Goal: Task Accomplishment & Management: Use online tool/utility

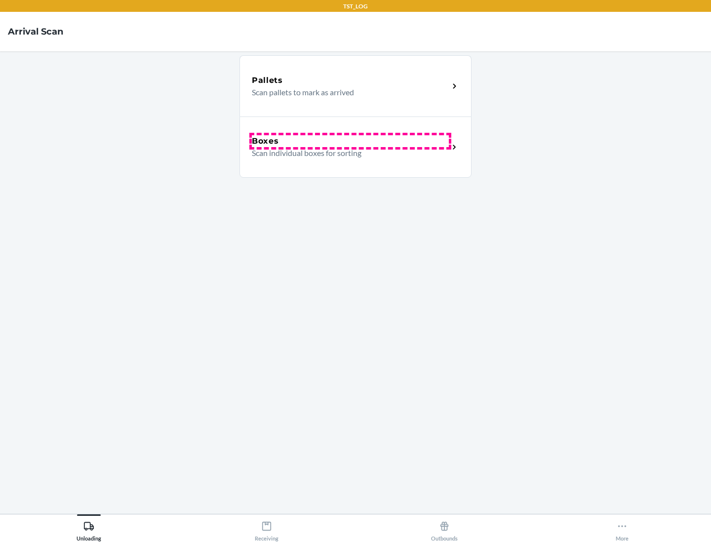
click at [350, 141] on div "Boxes" at bounding box center [350, 141] width 197 height 12
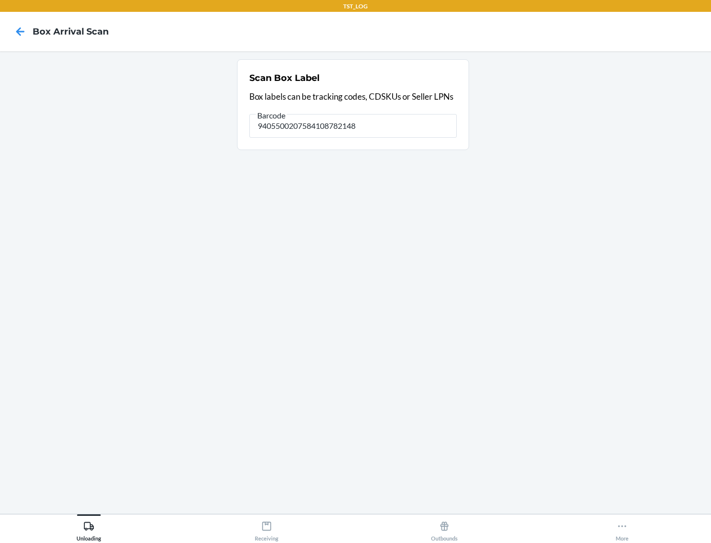
type input "9405500207584108782148"
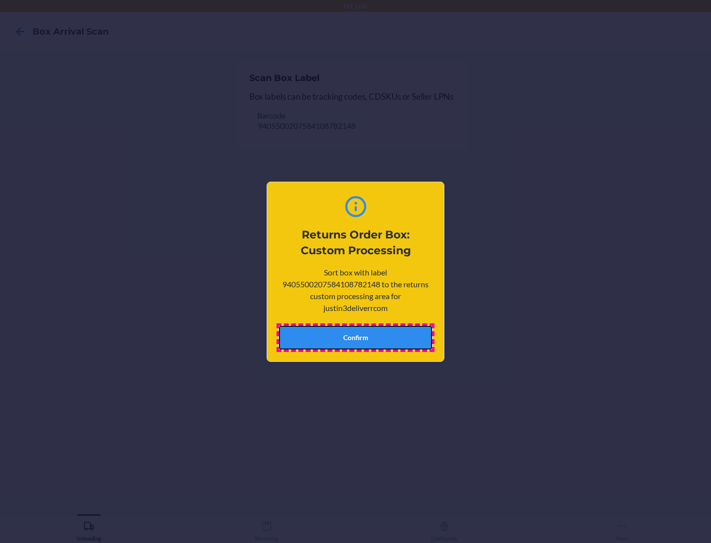
click at [356, 337] on button "Confirm" at bounding box center [355, 338] width 153 height 24
